Goal: Feedback & Contribution: Contribute content

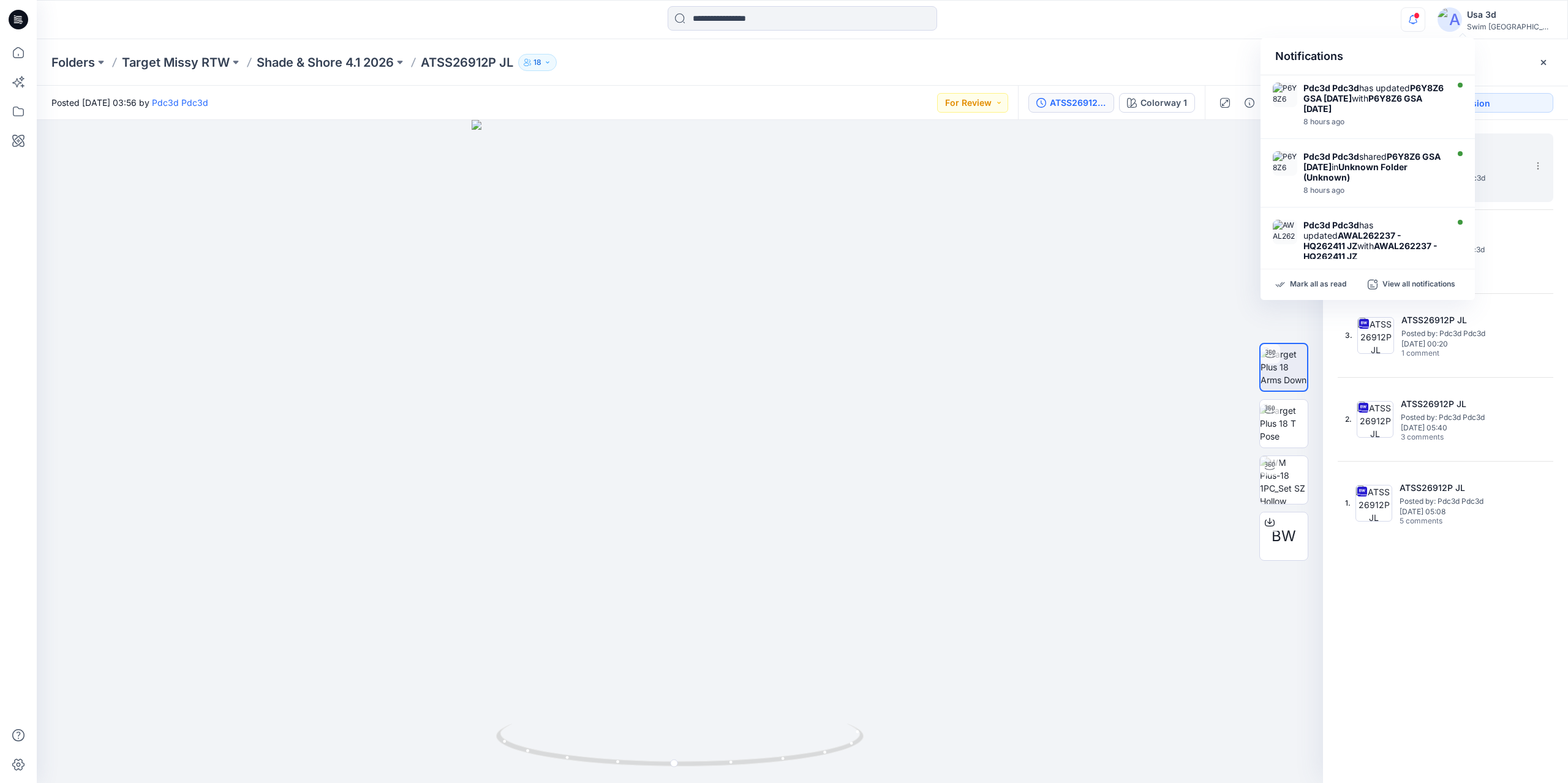
click at [229, 26] on div at bounding box center [228, 20] width 383 height 27
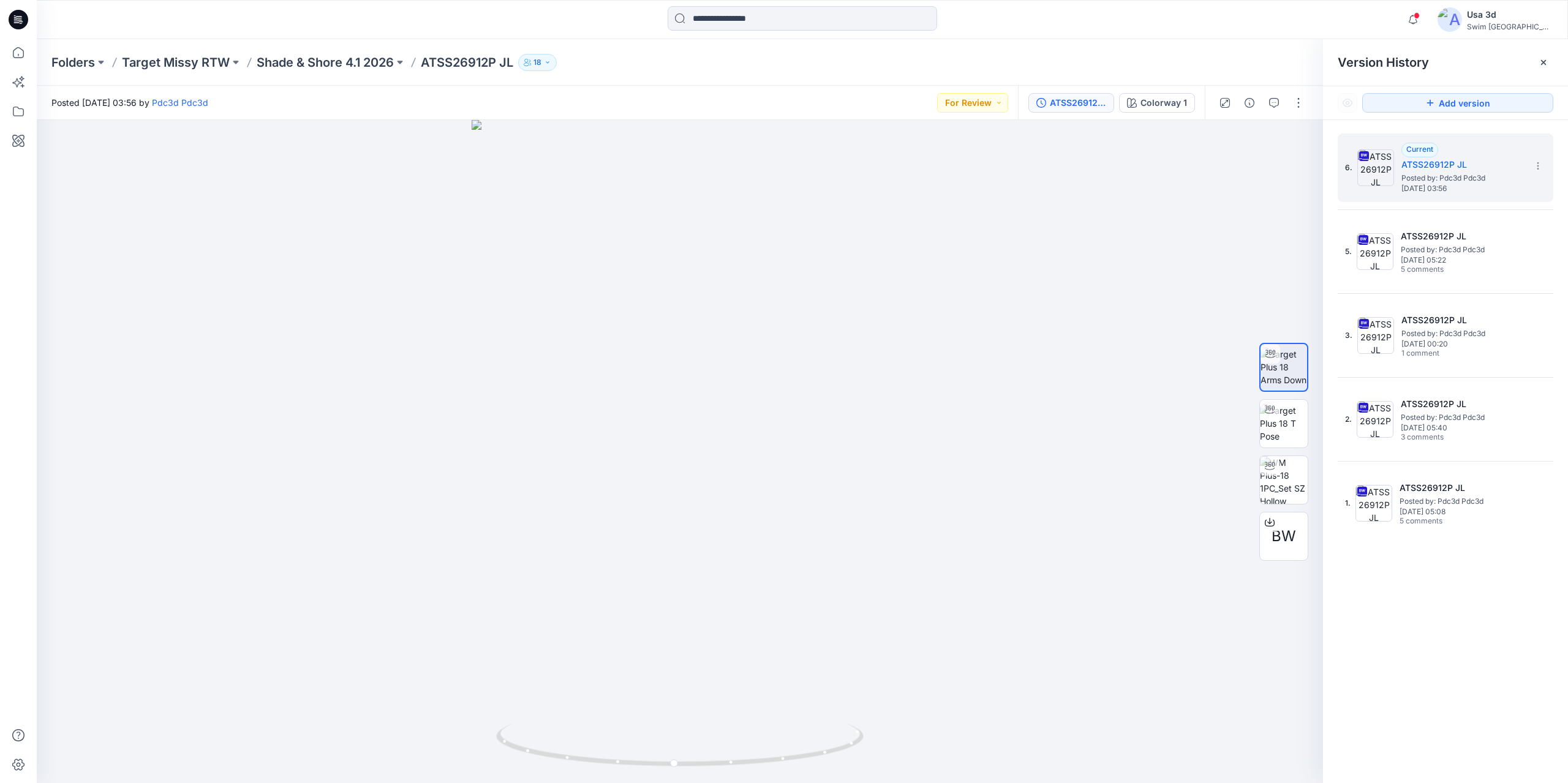
click at [19, 17] on icon at bounding box center [18, 20] width 20 height 20
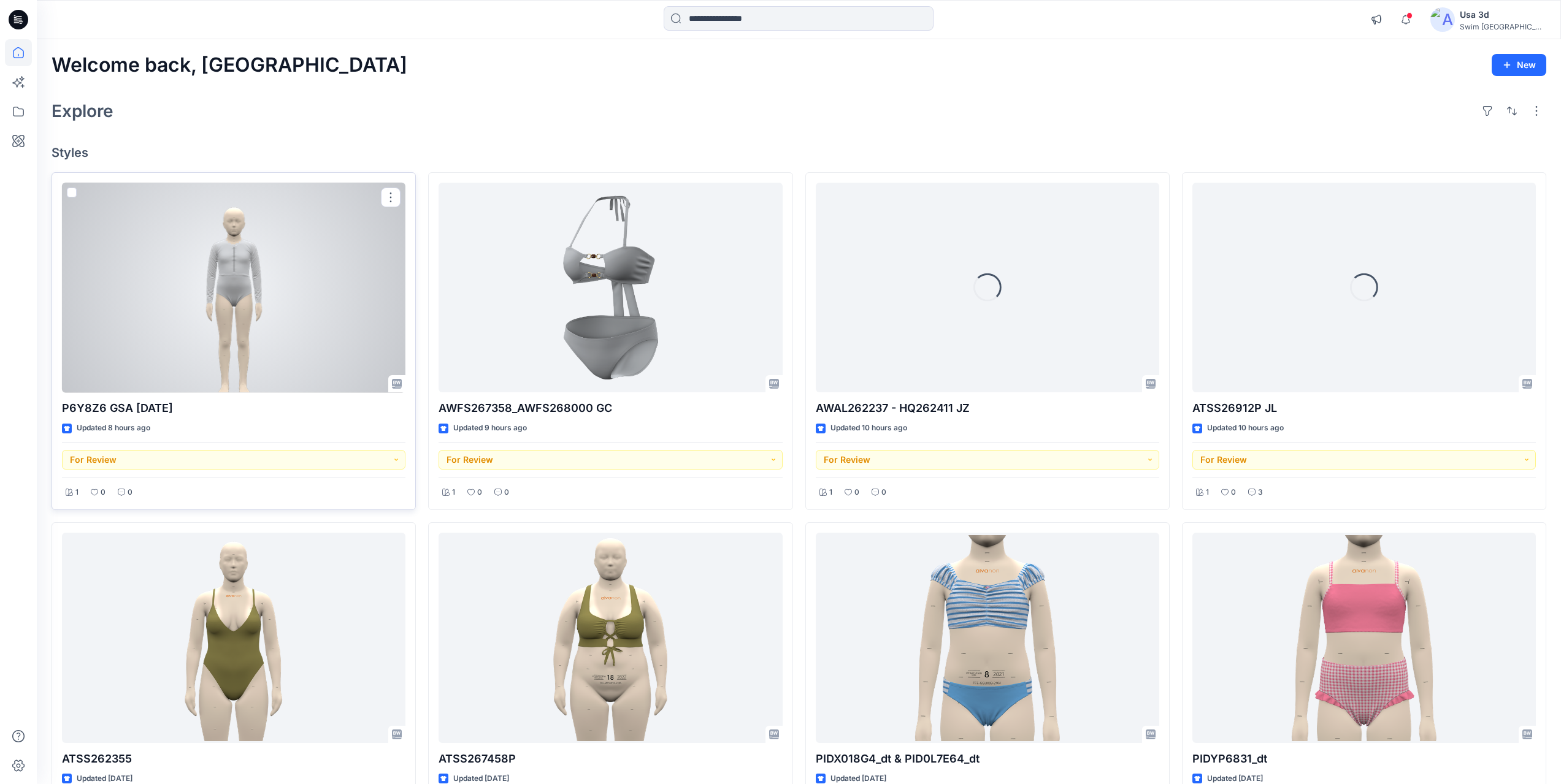
click at [279, 329] on div at bounding box center [234, 287] width 343 height 210
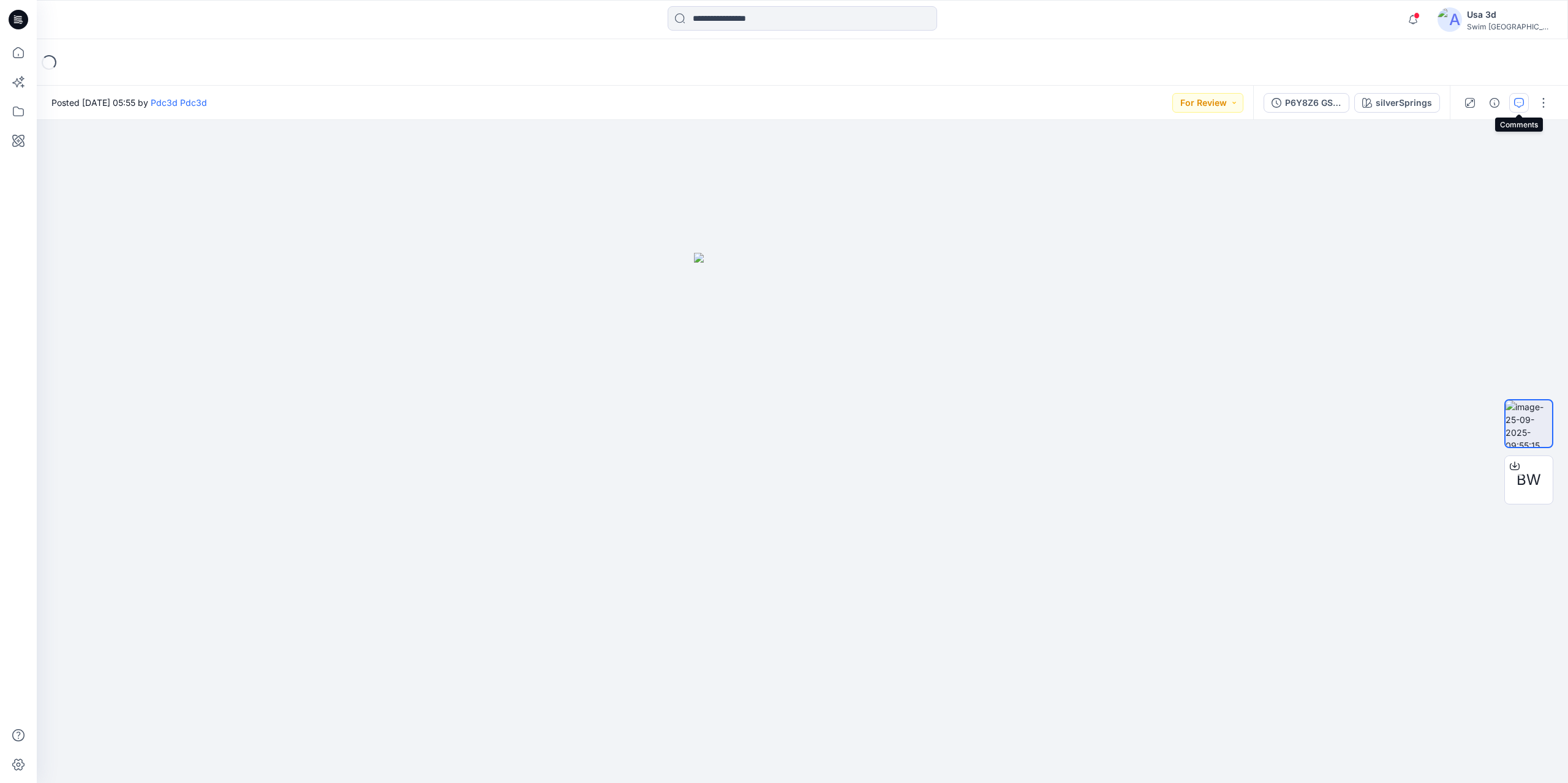
click at [1514, 106] on icon "button" at bounding box center [1519, 103] width 10 height 10
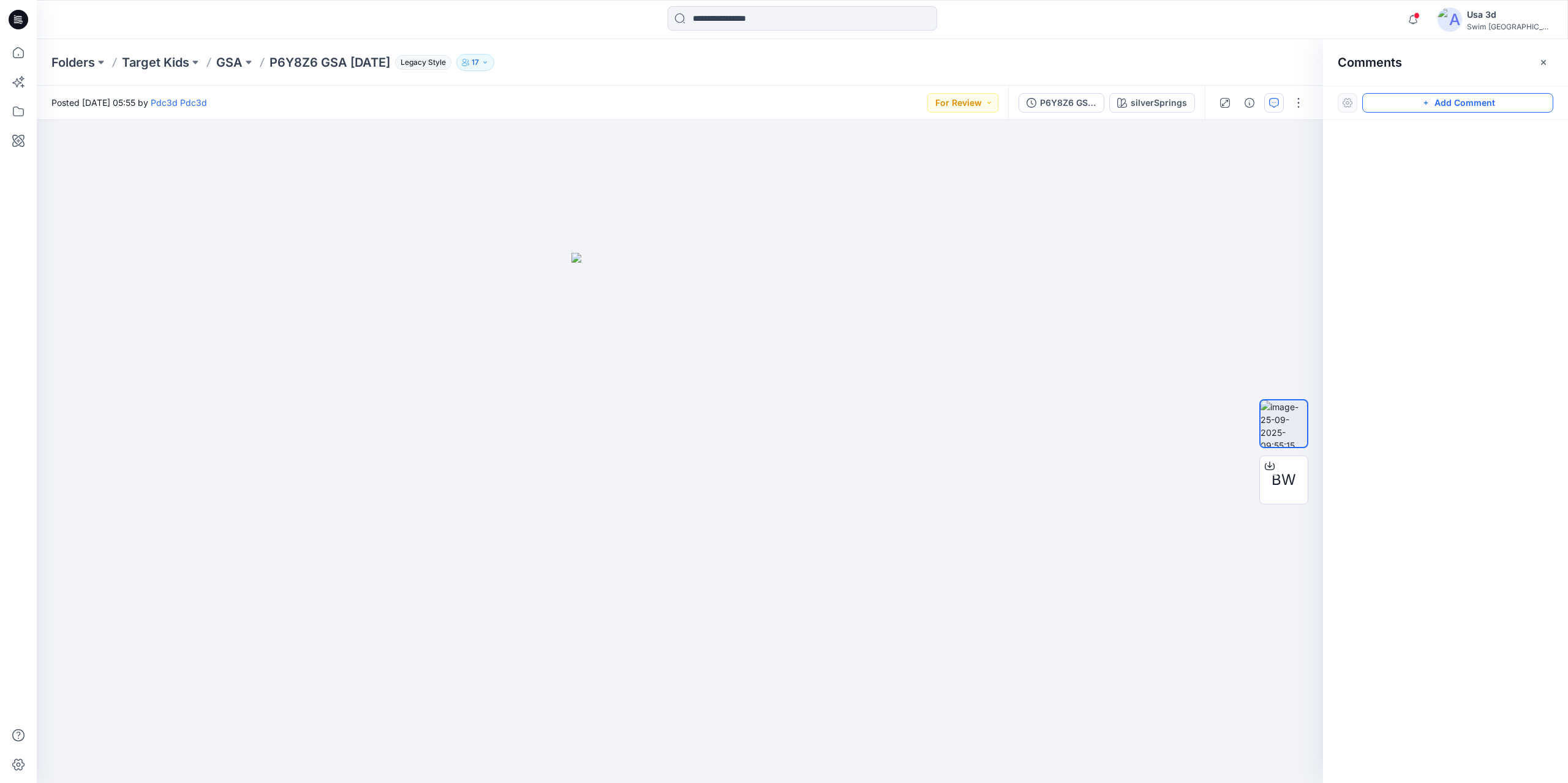
click at [1390, 104] on button "Add Comment" at bounding box center [1458, 103] width 191 height 20
click at [85, 157] on div "1" at bounding box center [680, 451] width 1286 height 663
type textarea "**********"
click at [226, 234] on button "Post" at bounding box center [241, 238] width 34 height 20
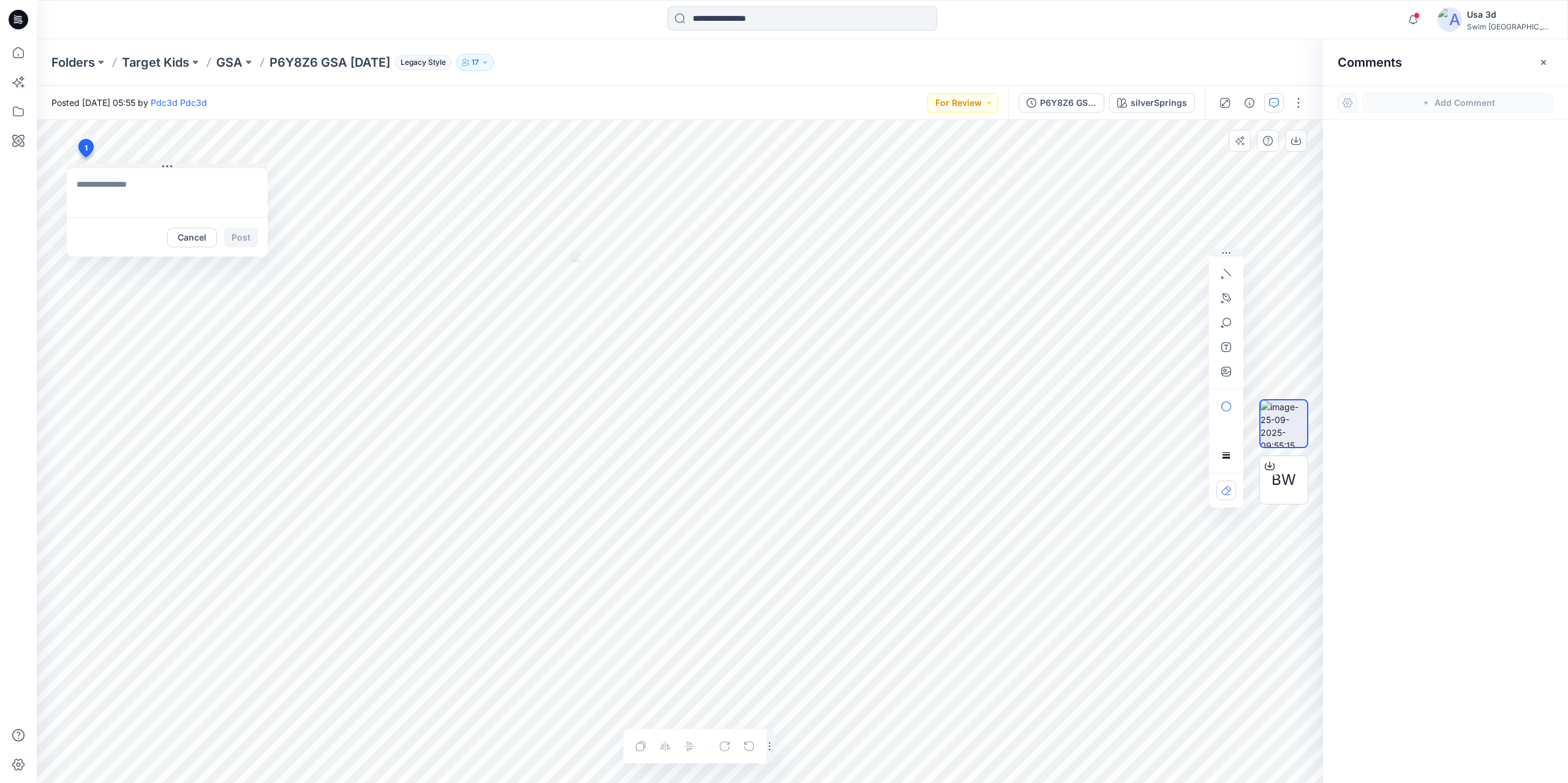
scroll to position [0, 0]
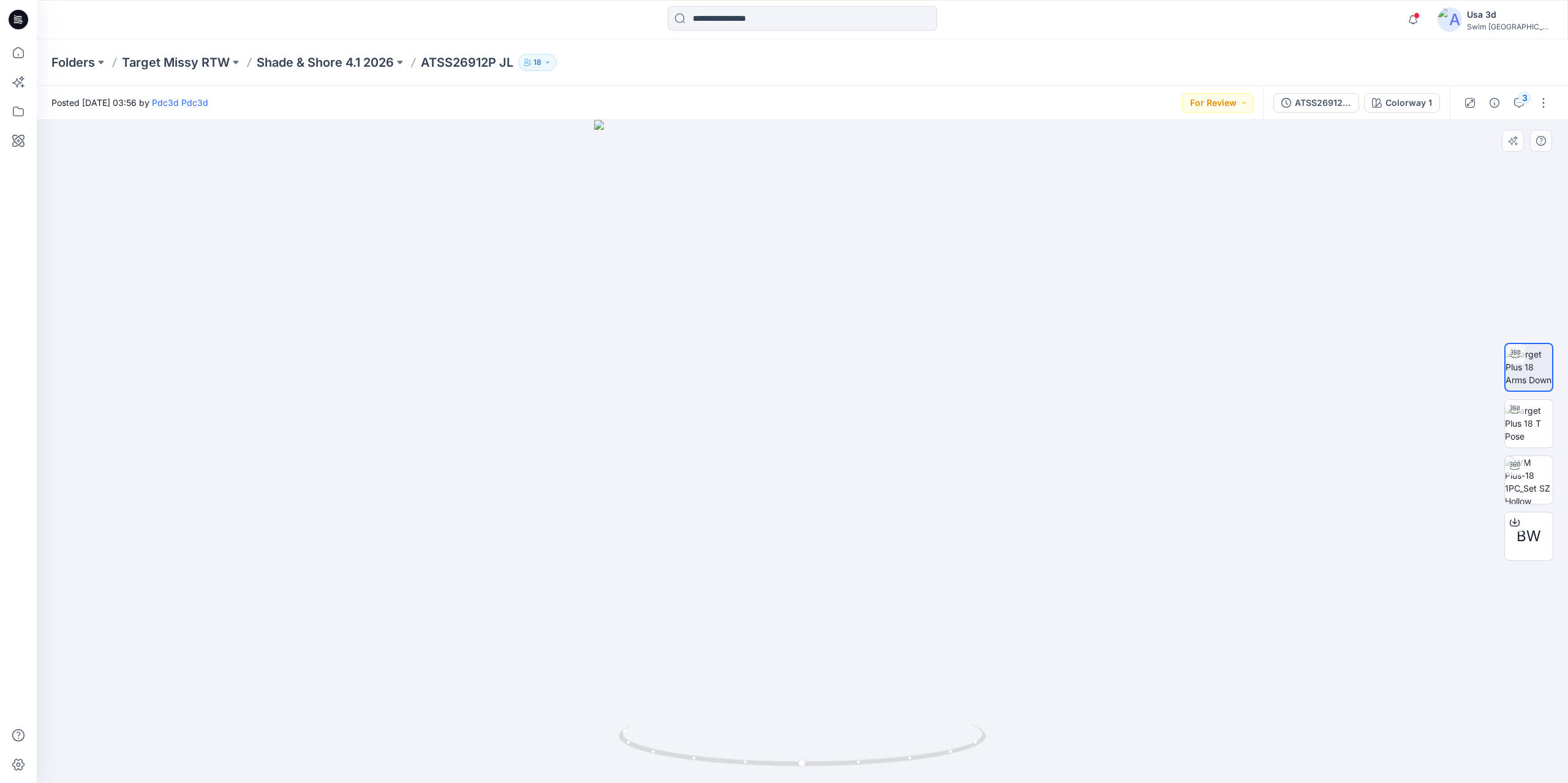
click at [1523, 203] on div at bounding box center [802, 451] width 1531 height 663
click at [1229, 107] on button "For Review" at bounding box center [1218, 103] width 71 height 20
click at [1200, 236] on p "Resubmit" at bounding box center [1188, 241] width 37 height 16
click at [1527, 107] on button "3" at bounding box center [1519, 103] width 20 height 20
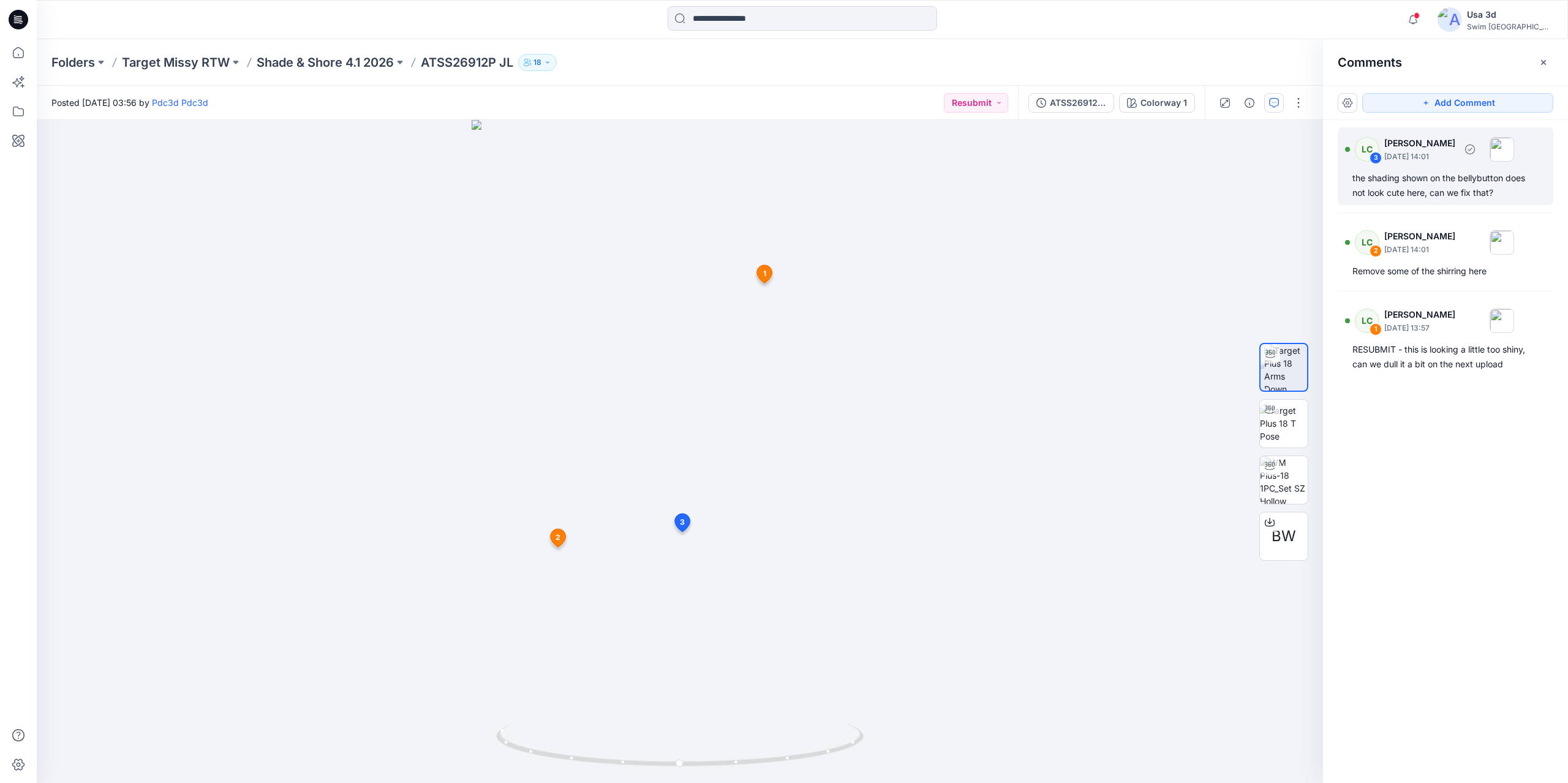
click at [1432, 192] on div "the shading shown on the bellybutton does not look cute here, can we fix that?" at bounding box center [1446, 185] width 186 height 29
click at [784, 307] on div at bounding box center [680, 451] width 1286 height 663
click at [18, 17] on icon at bounding box center [19, 16] width 6 height 1
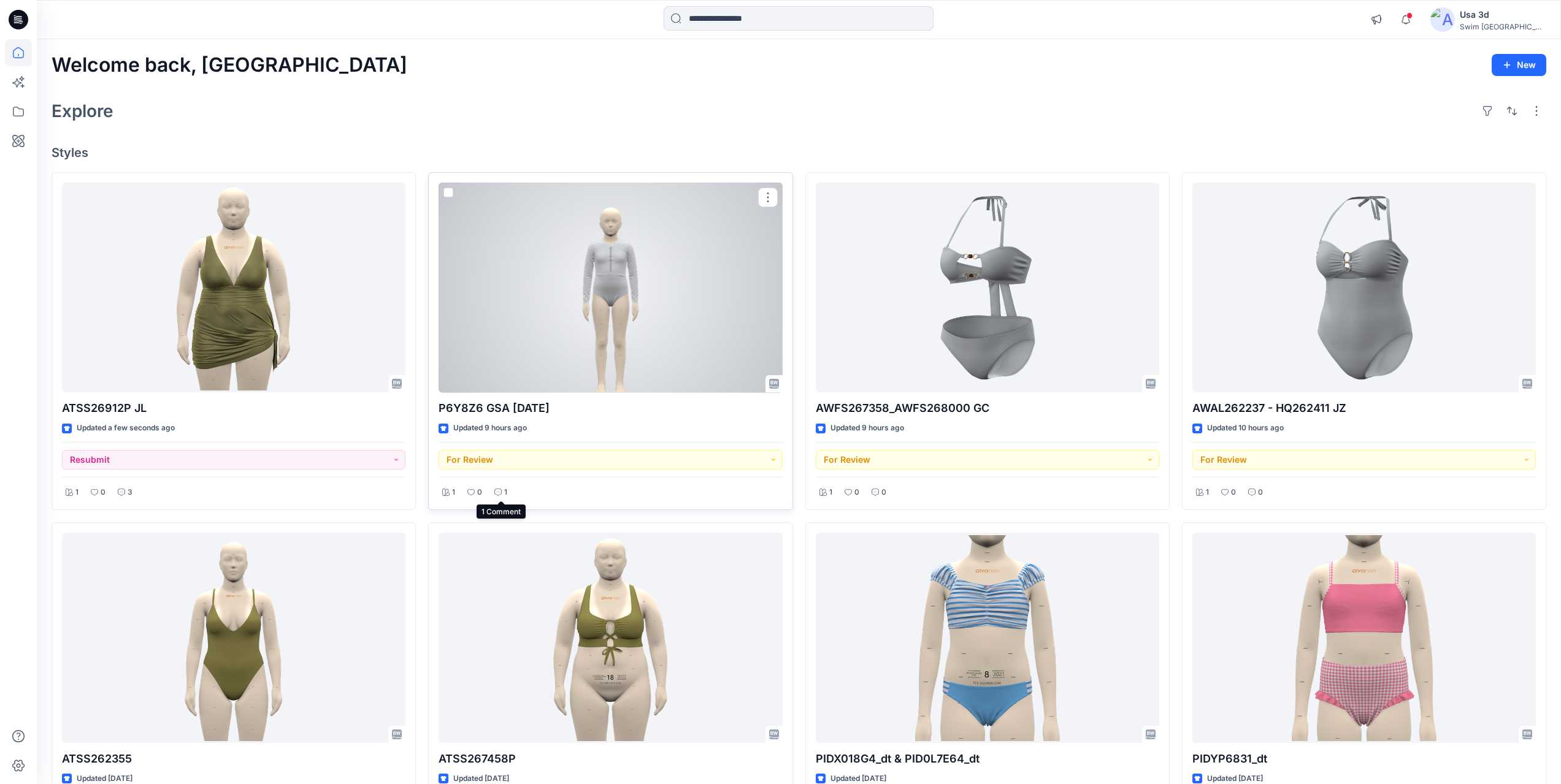
click at [501, 492] on div "1" at bounding box center [501, 492] width 20 height 15
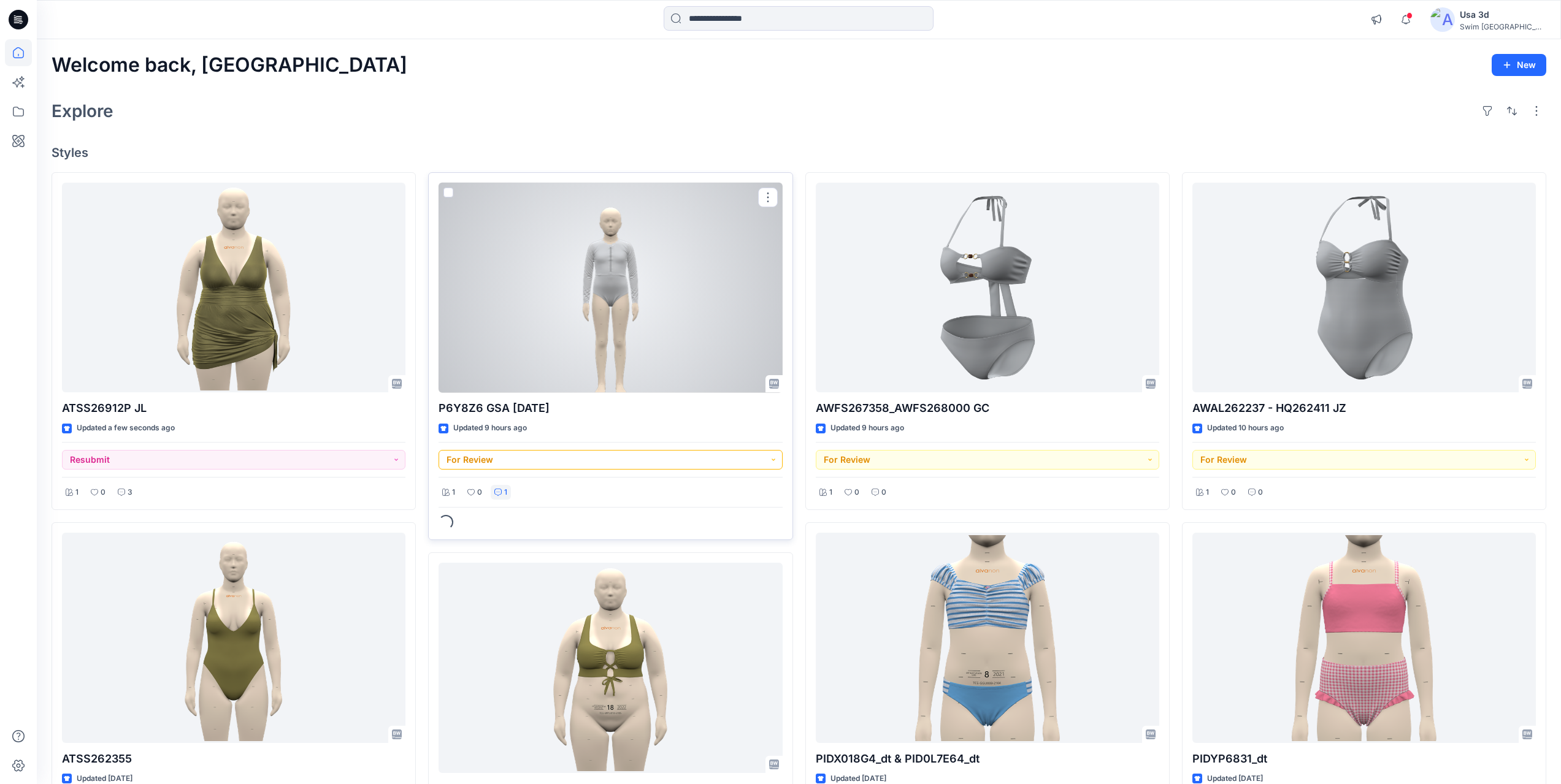
click at [534, 455] on button "For Review" at bounding box center [610, 460] width 343 height 20
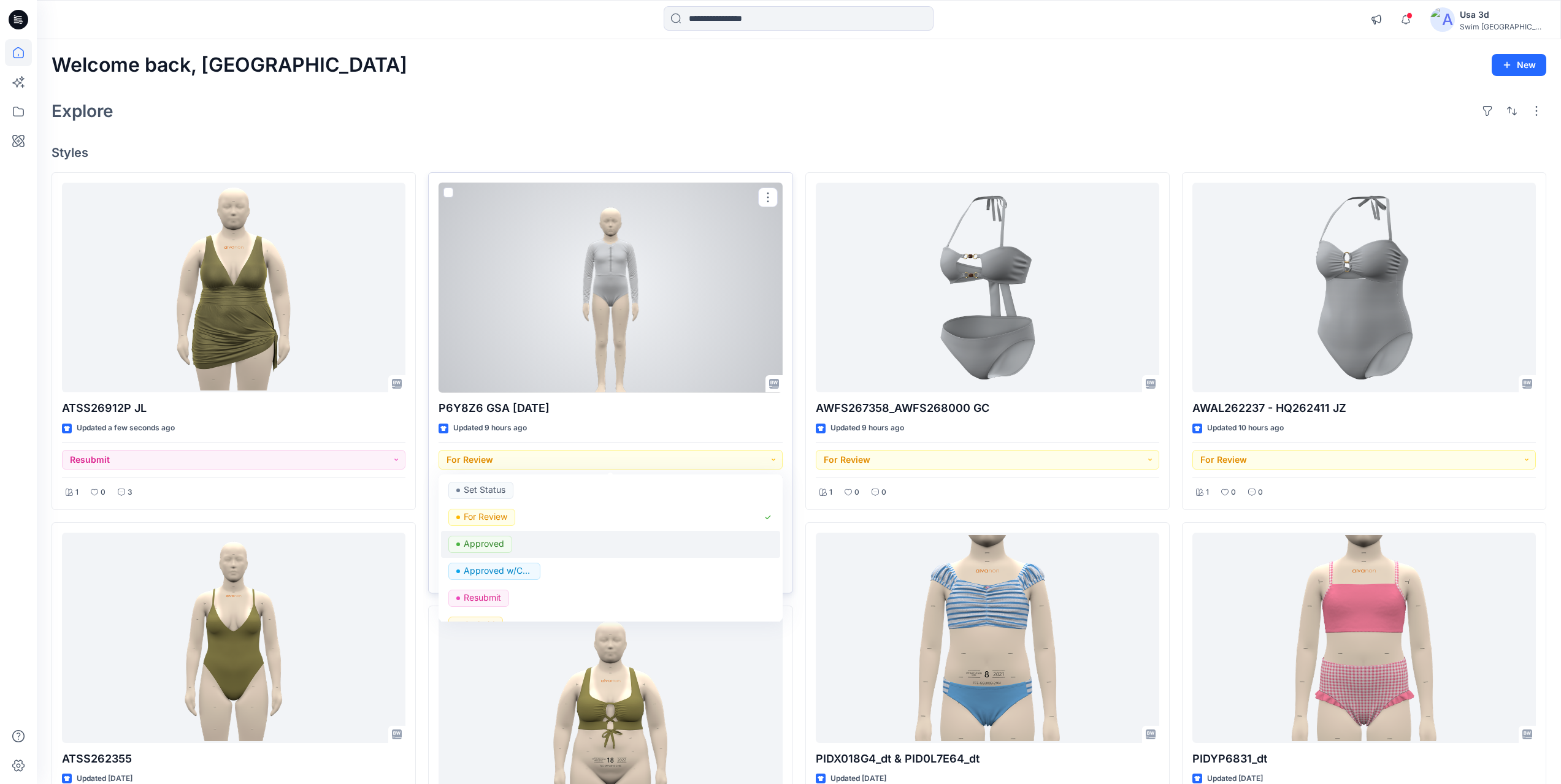
click at [489, 538] on p "Approved" at bounding box center [484, 544] width 40 height 16
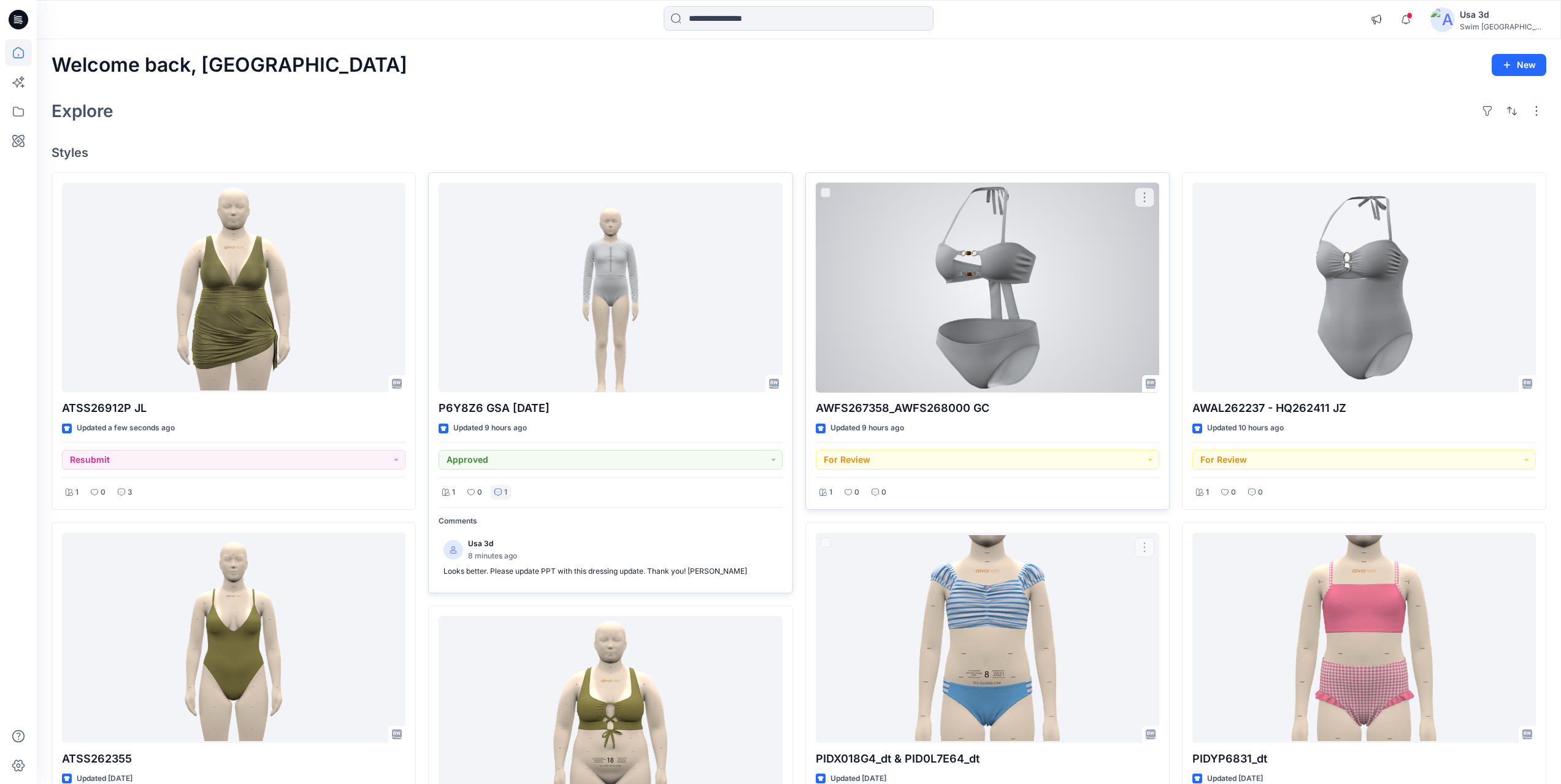
click at [985, 335] on div at bounding box center [988, 287] width 343 height 210
